Goal: Information Seeking & Learning: Learn about a topic

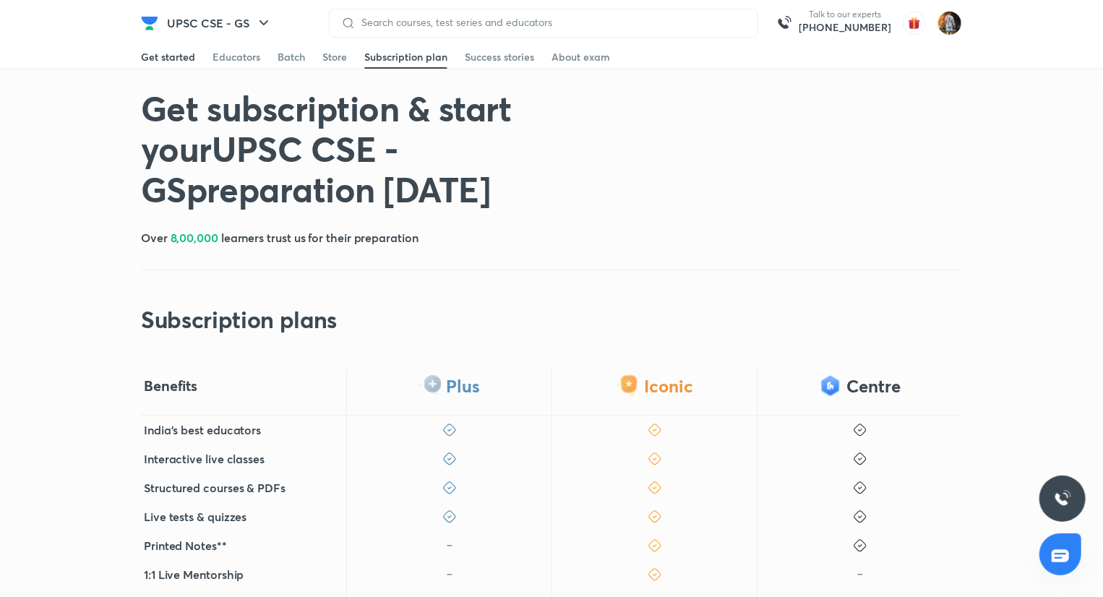
click at [176, 53] on div "Get started" at bounding box center [168, 57] width 54 height 14
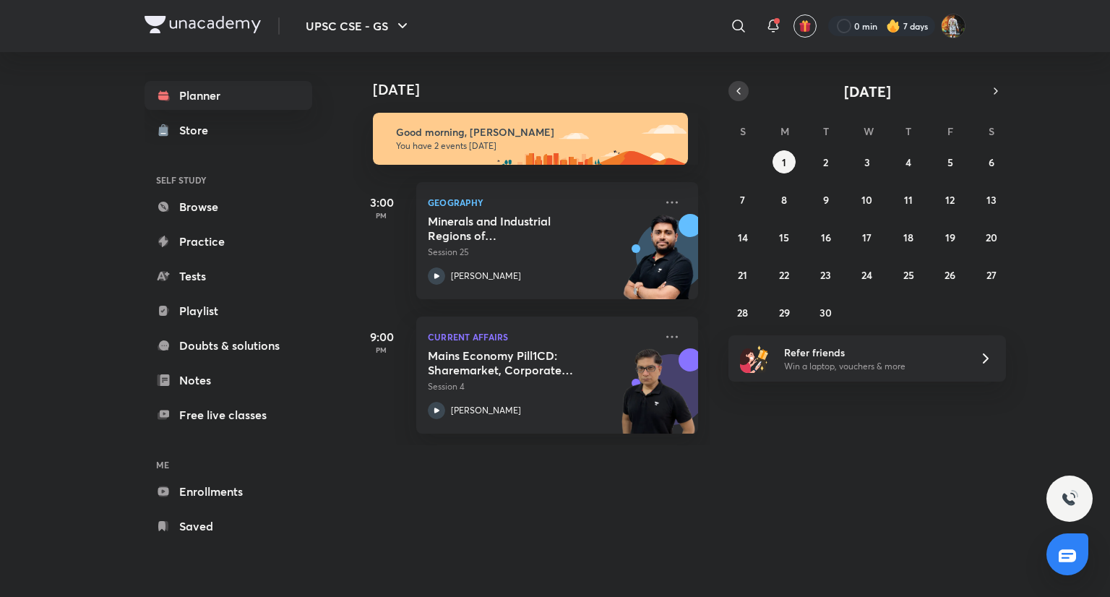
click at [737, 93] on icon "button" at bounding box center [739, 91] width 12 height 13
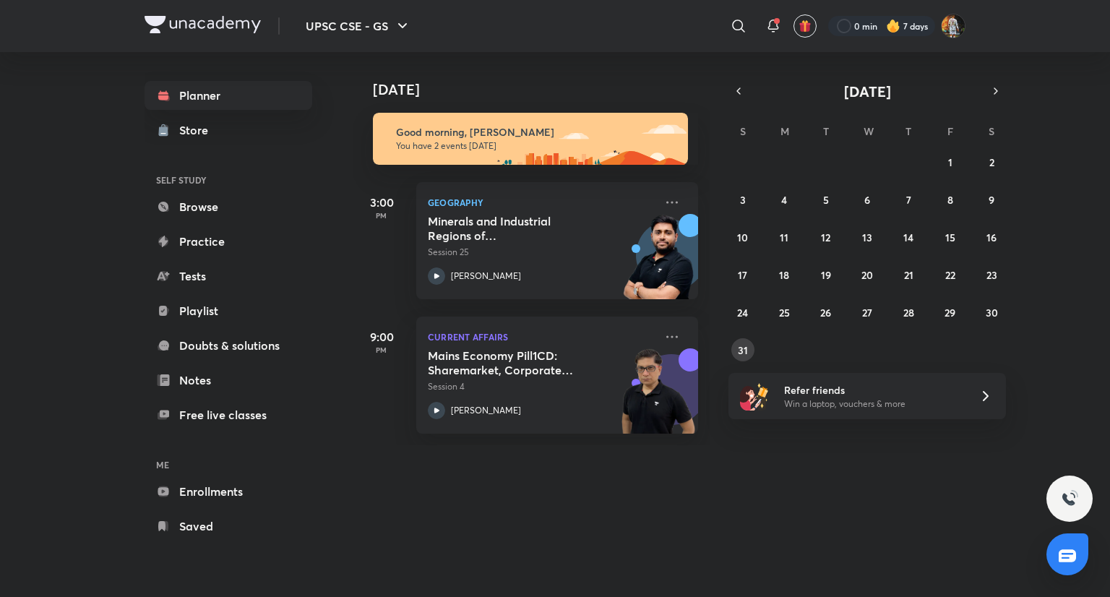
click at [747, 347] on abbr "31" at bounding box center [743, 350] width 10 height 14
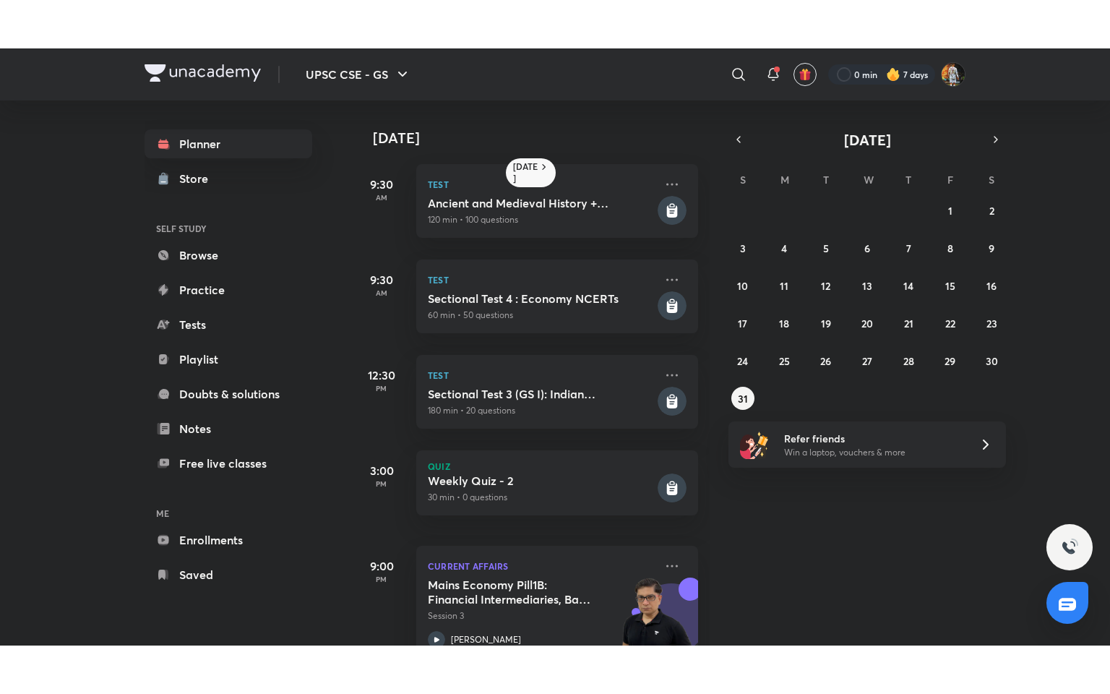
scroll to position [40, 0]
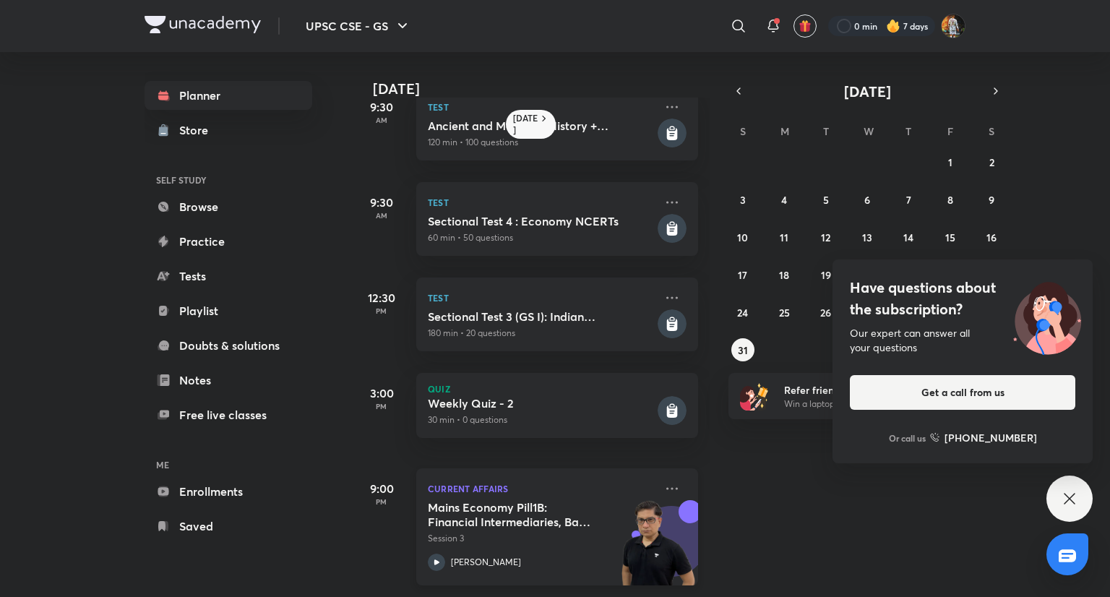
click at [574, 533] on p "Session 3" at bounding box center [541, 538] width 227 height 13
